Goal: Navigation & Orientation: Find specific page/section

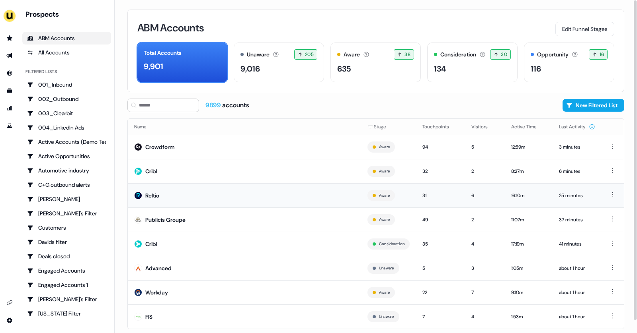
scroll to position [13, 0]
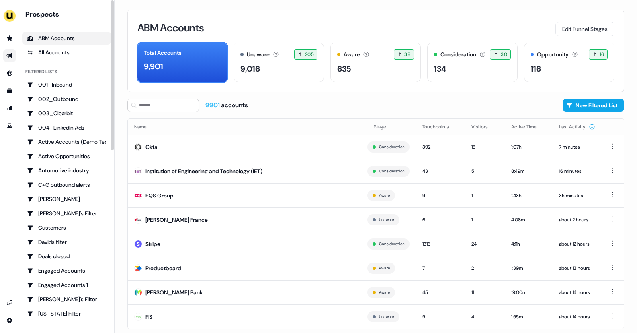
click at [8, 60] on link "Go to outbound experience" at bounding box center [9, 55] width 13 height 13
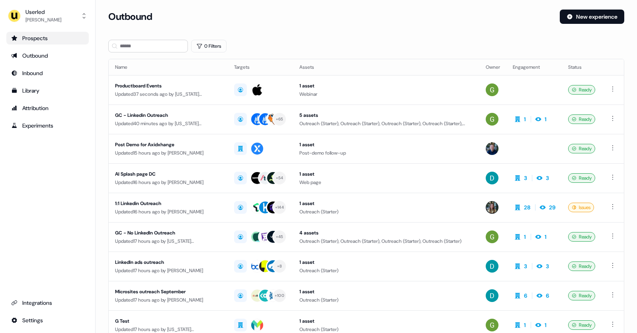
click at [43, 44] on link "Prospects" at bounding box center [47, 38] width 82 height 13
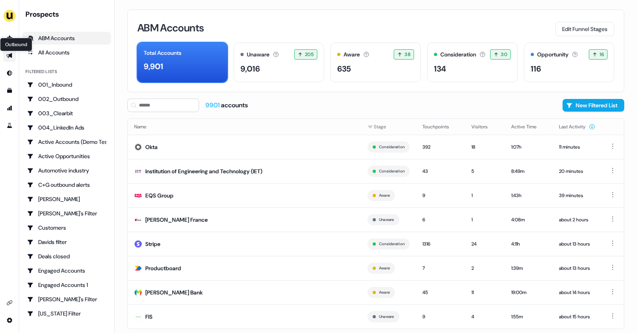
click at [8, 56] on icon "Go to outbound experience" at bounding box center [9, 55] width 6 height 5
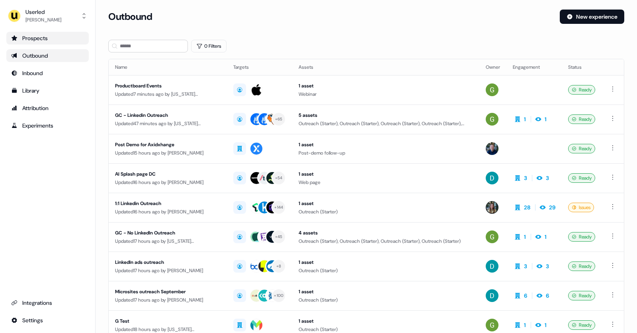
click at [29, 44] on link "Prospects" at bounding box center [47, 38] width 82 height 13
